Goal: Browse casually: Explore the website without a specific task or goal

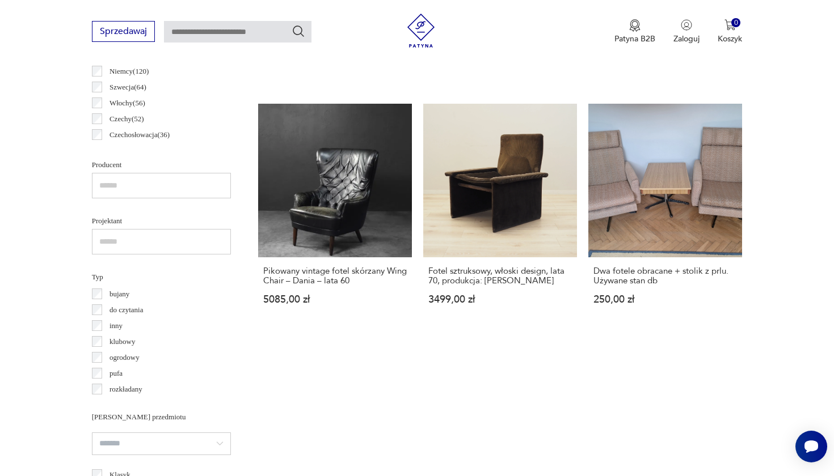
scroll to position [556, 0]
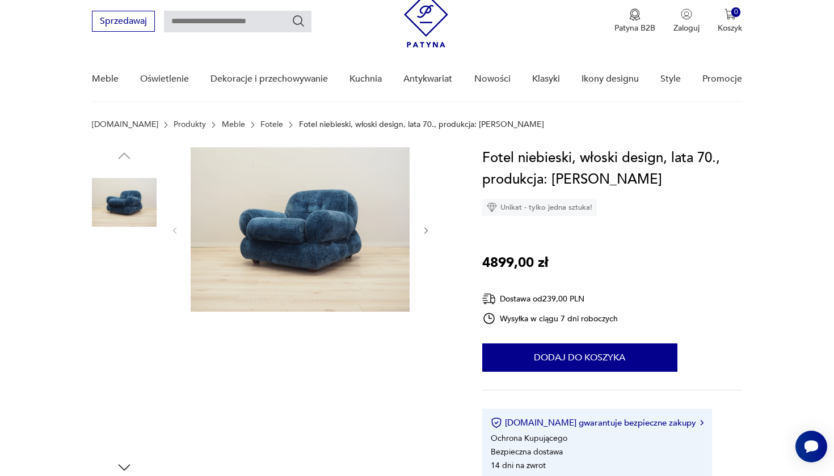
scroll to position [71, 0]
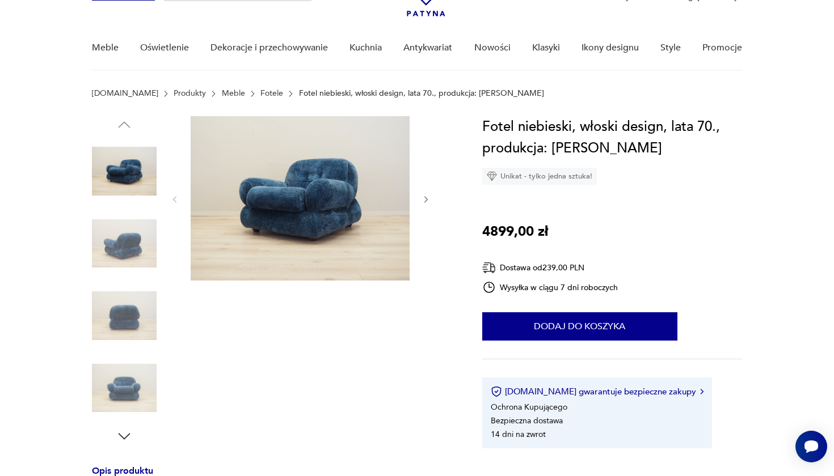
click at [427, 202] on icon "button" at bounding box center [426, 200] width 10 height 10
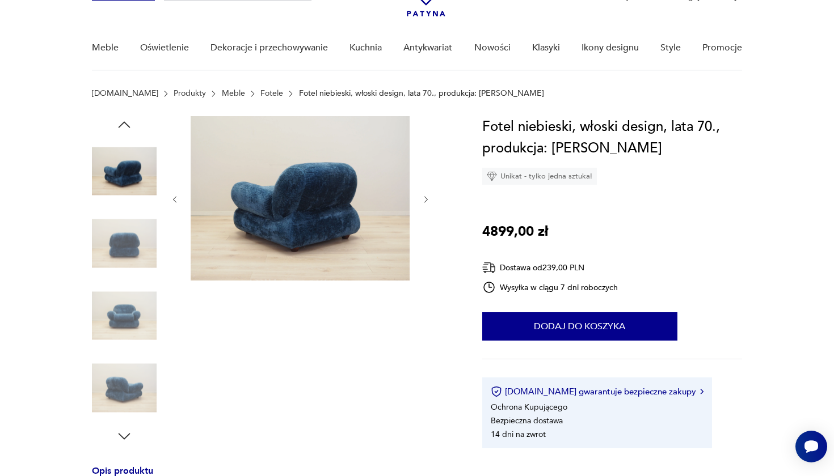
click at [361, 195] on img at bounding box center [300, 198] width 219 height 164
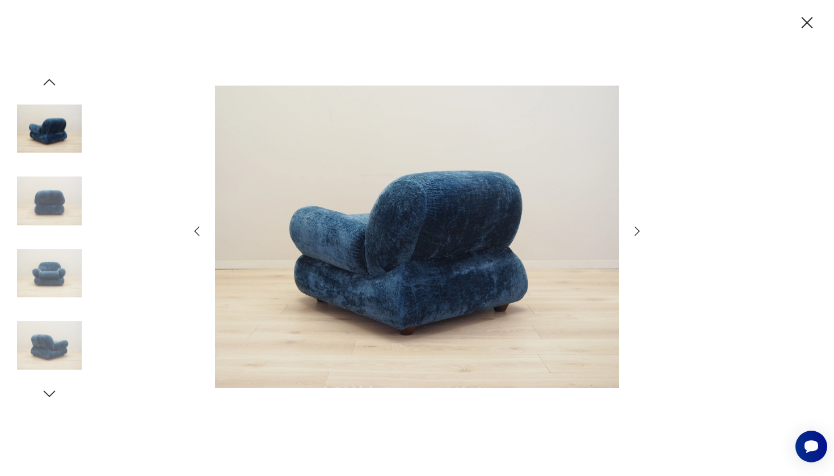
click at [633, 229] on icon "button" at bounding box center [637, 232] width 14 height 14
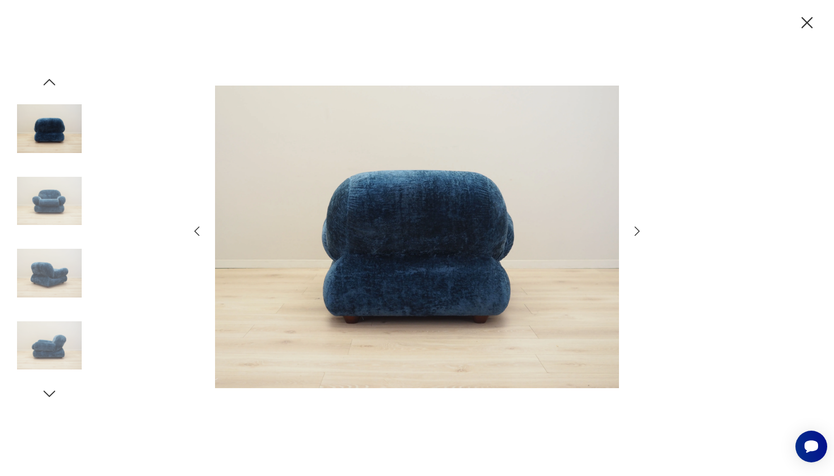
click at [633, 229] on icon "button" at bounding box center [637, 232] width 14 height 14
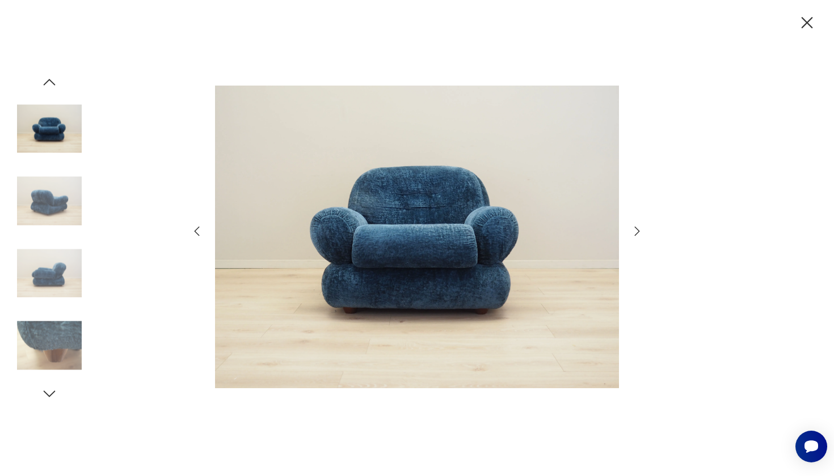
click at [633, 229] on icon "button" at bounding box center [637, 232] width 14 height 14
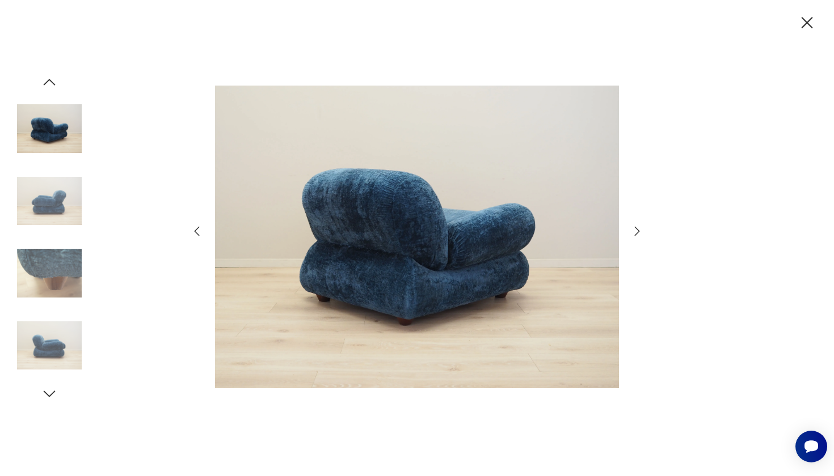
click at [633, 229] on icon "button" at bounding box center [637, 232] width 14 height 14
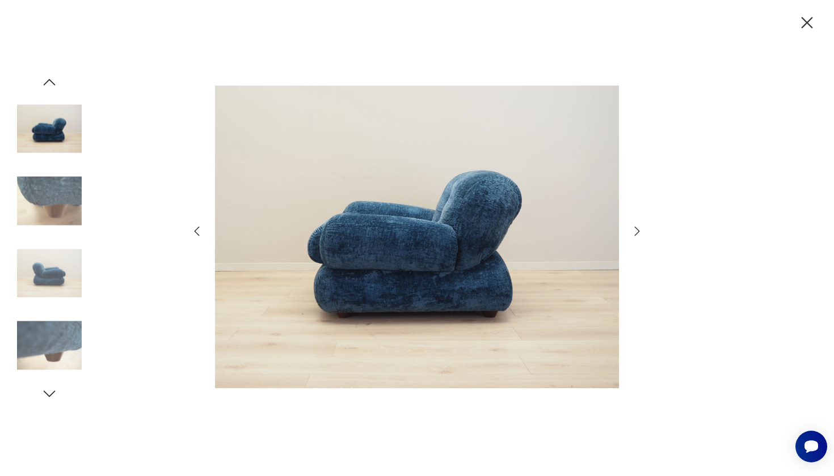
click at [805, 31] on icon "button" at bounding box center [807, 23] width 20 height 20
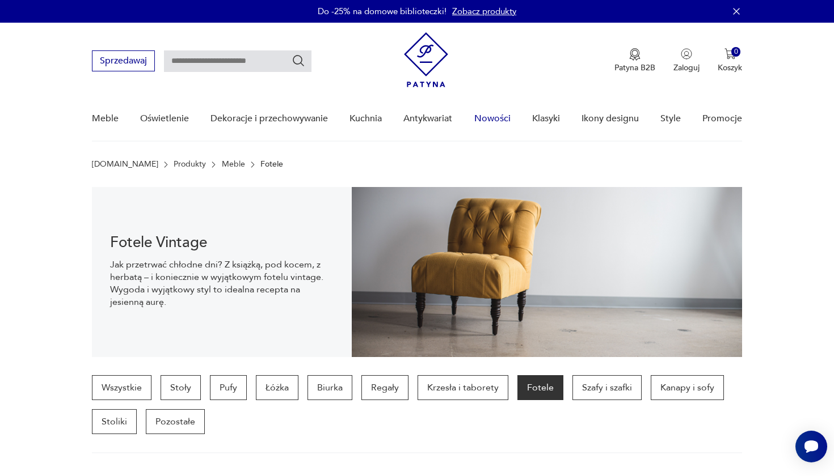
click at [502, 118] on link "Nowości" at bounding box center [492, 119] width 36 height 44
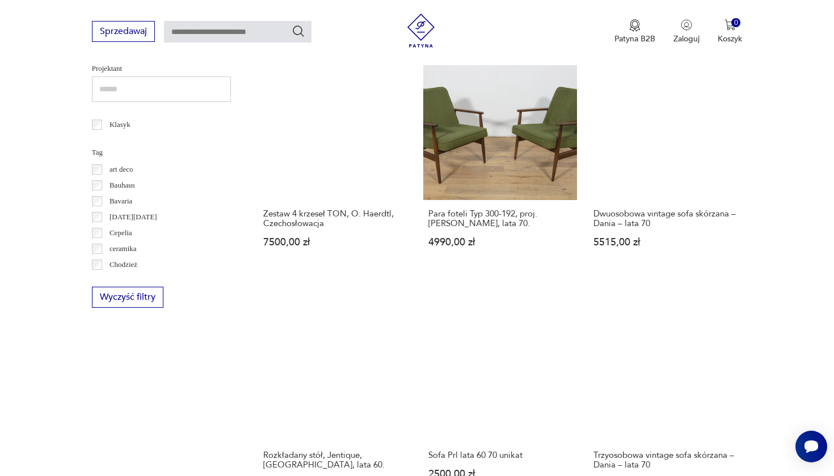
scroll to position [563, 0]
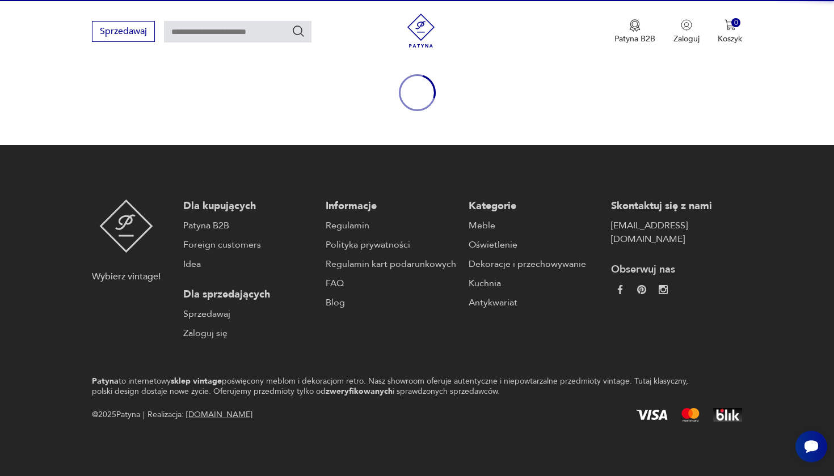
scroll to position [120, 0]
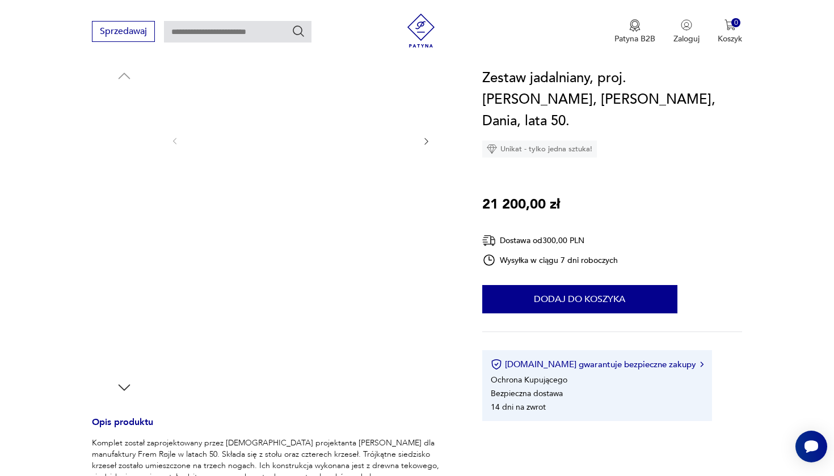
click at [327, 155] on img at bounding box center [300, 140] width 219 height 146
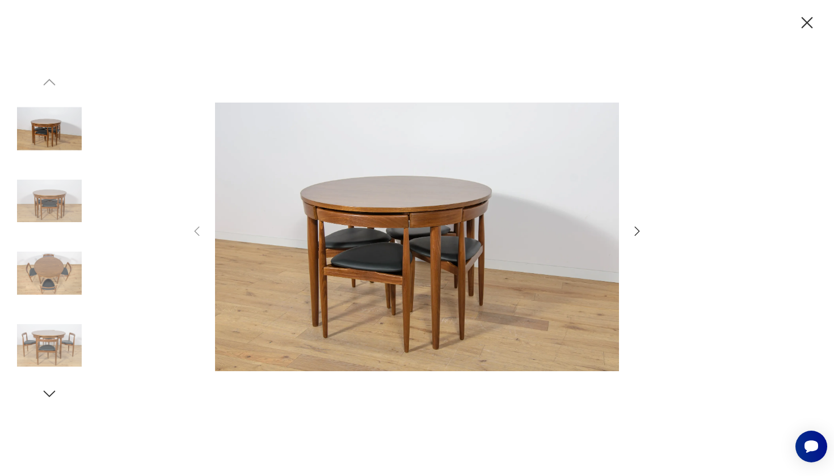
click at [636, 222] on div at bounding box center [417, 237] width 454 height 383
click at [636, 227] on icon "button" at bounding box center [637, 232] width 14 height 14
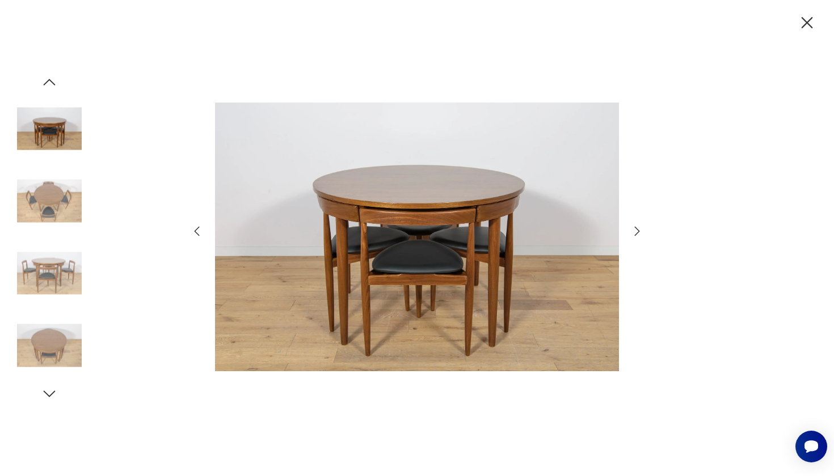
click at [636, 227] on icon "button" at bounding box center [637, 232] width 14 height 14
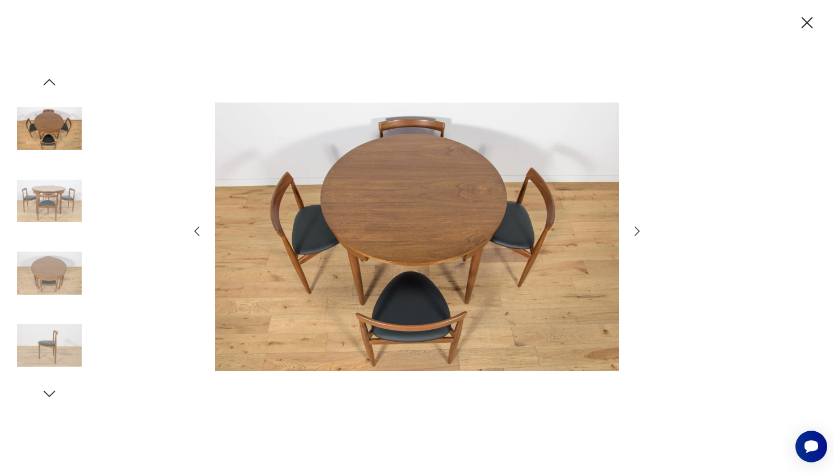
click at [636, 227] on icon "button" at bounding box center [637, 232] width 14 height 14
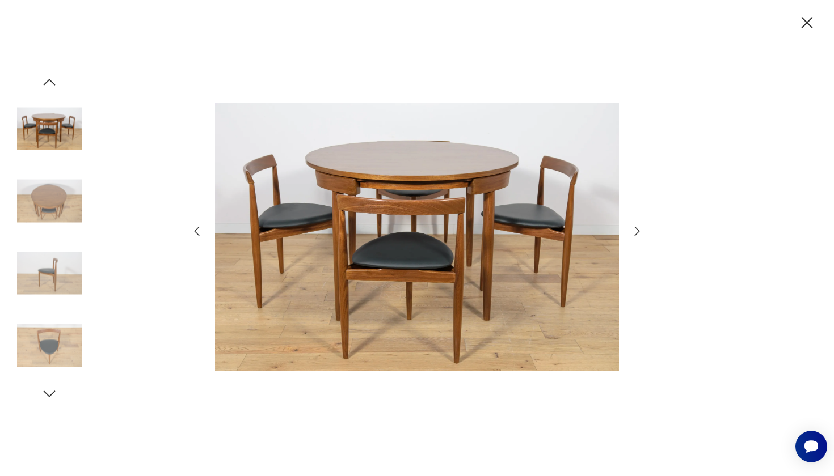
click at [636, 227] on icon "button" at bounding box center [637, 232] width 14 height 14
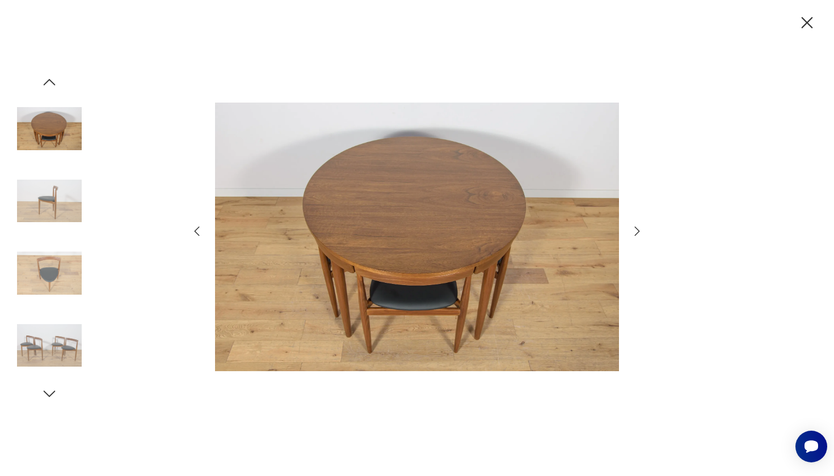
click at [810, 26] on icon "button" at bounding box center [806, 22] width 11 height 11
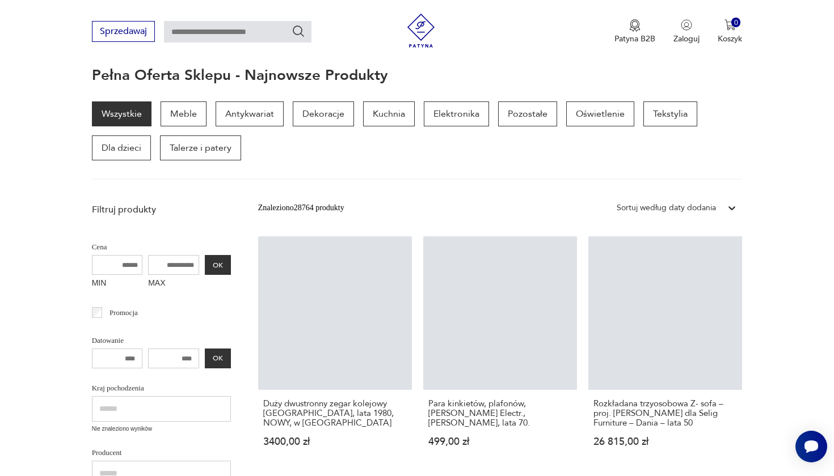
scroll to position [563, 0]
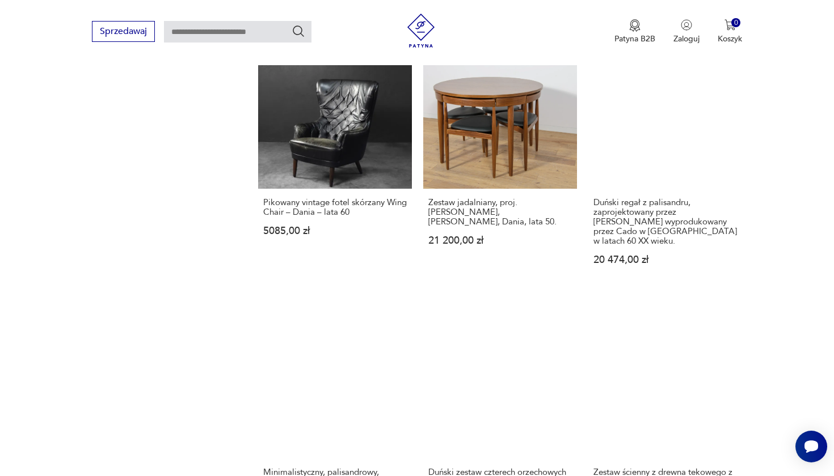
scroll to position [1018, 0]
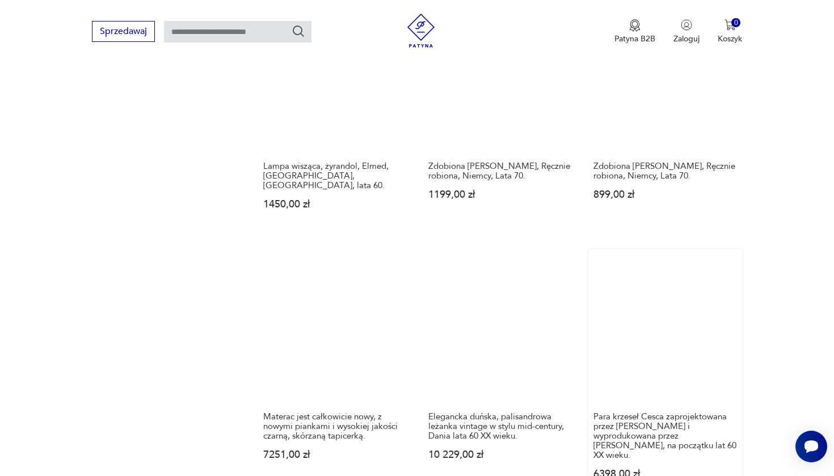
scroll to position [1187, 0]
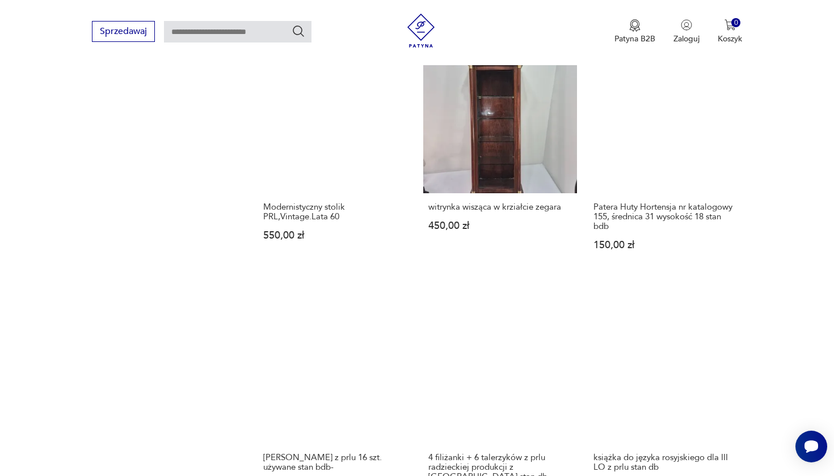
scroll to position [900, 0]
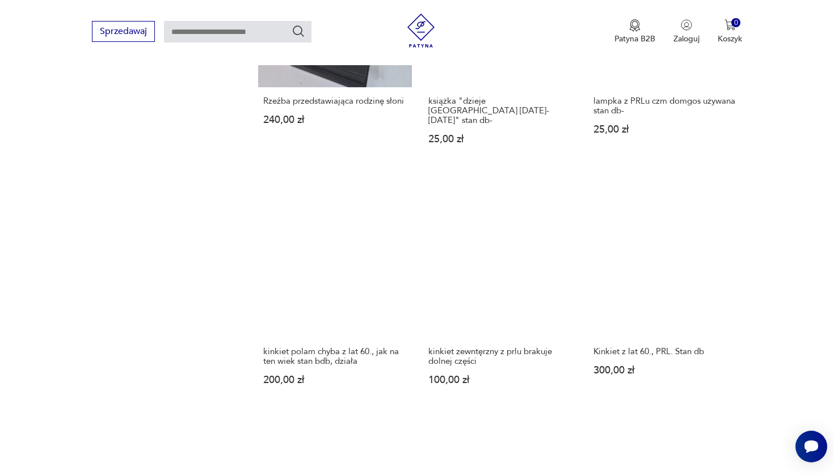
scroll to position [1174, 0]
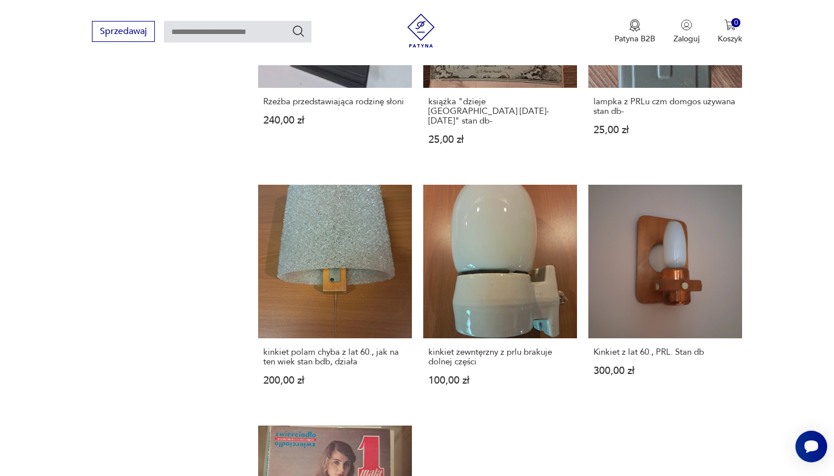
click at [493, 2] on div "Sprzedawaj Patyna B2B Zaloguj 0 Koszyk Twój koszyk ( 0 ) Brak produktów w koszy…" at bounding box center [417, 32] width 834 height 65
